Goal: Task Accomplishment & Management: Manage account settings

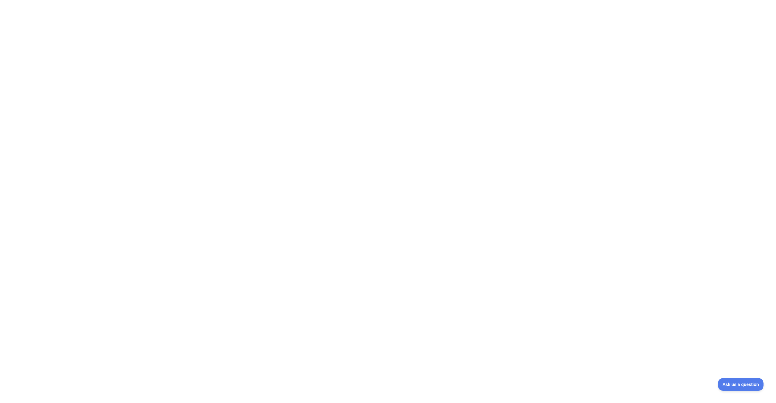
click at [589, 2] on html at bounding box center [388, 1] width 776 height 2
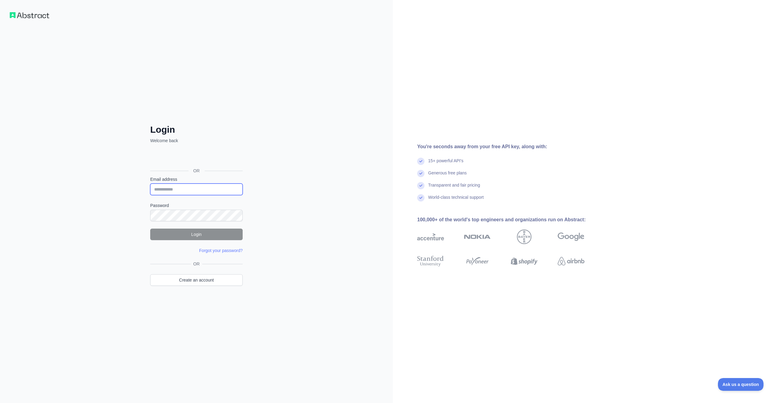
click at [175, 187] on input "Email address" at bounding box center [196, 189] width 92 height 12
click at [293, 183] on div "Login Welcome back OR Email address Password Login Forgot your password? Please…" at bounding box center [196, 201] width 393 height 403
click at [277, 162] on div "Login Welcome back OR Email address Password Login Forgot your password? Please…" at bounding box center [196, 201] width 393 height 403
click at [64, 48] on div "Login Welcome back OR Email address Password Login Forgot your password? Please…" at bounding box center [196, 201] width 393 height 403
